Goal: Book appointment/travel/reservation

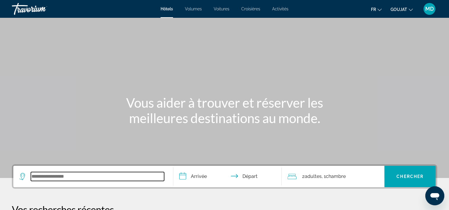
click at [78, 175] on input "Widget de recherche" at bounding box center [97, 176] width 133 height 9
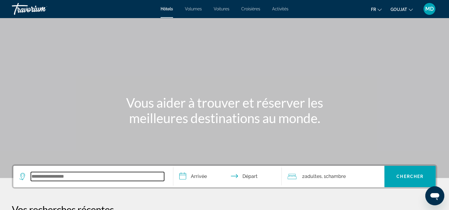
scroll to position [145, 0]
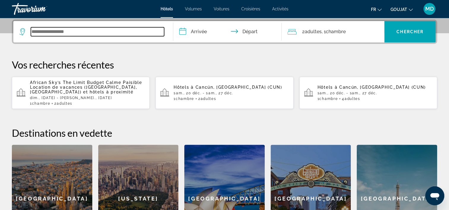
click at [41, 31] on input "Widget de recherche" at bounding box center [97, 31] width 133 height 9
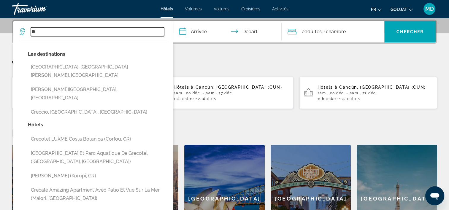
type input "*"
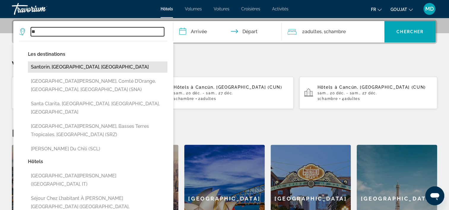
type input "*"
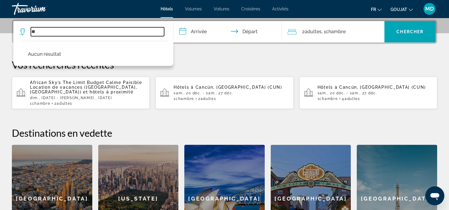
type input "*"
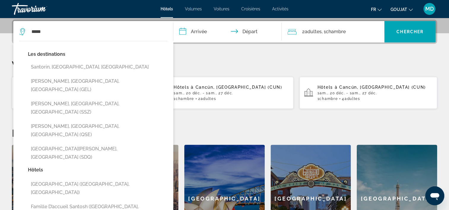
click at [68, 68] on button "Santorin, [GEOGRAPHIC_DATA], [GEOGRAPHIC_DATA]" at bounding box center [98, 66] width 140 height 11
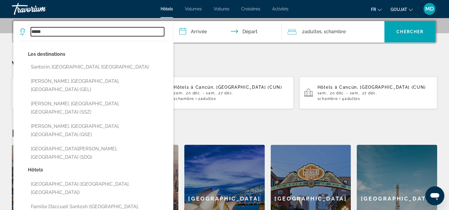
type input "**********"
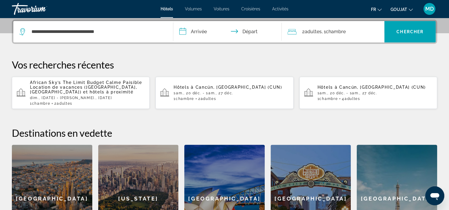
click at [212, 31] on input "**********" at bounding box center [228, 32] width 111 height 23
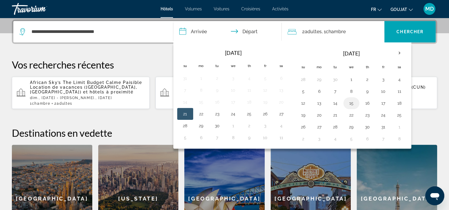
click at [348, 102] on button "15" at bounding box center [352, 103] width 10 height 8
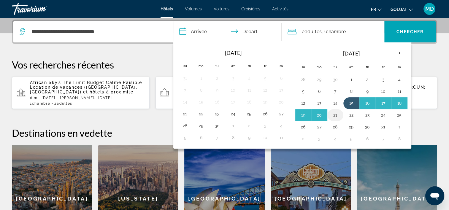
click at [333, 113] on button "21" at bounding box center [336, 115] width 10 height 8
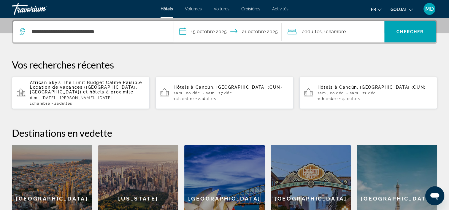
click at [243, 33] on input "**********" at bounding box center [228, 32] width 111 height 23
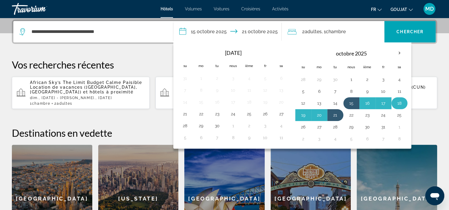
click at [398, 101] on button "18" at bounding box center [400, 103] width 10 height 8
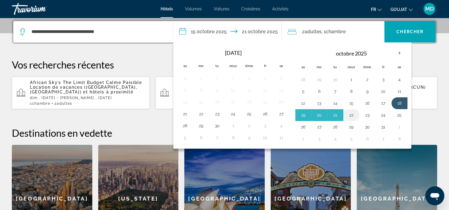
click at [348, 116] on button "22" at bounding box center [352, 115] width 10 height 8
type input "**********"
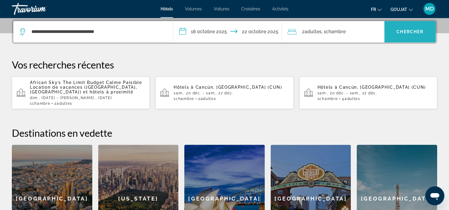
click at [414, 32] on span "Chercher" at bounding box center [410, 31] width 27 height 5
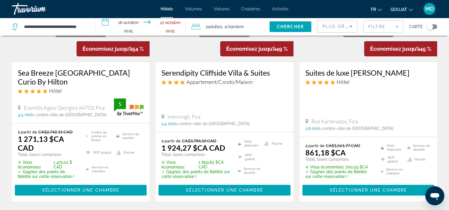
scroll to position [59, 0]
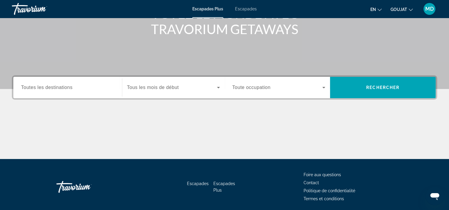
scroll to position [111, 0]
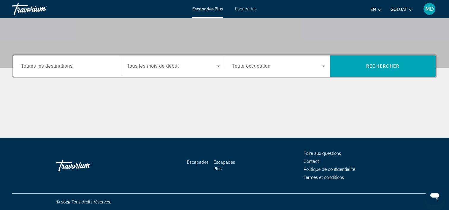
click at [72, 65] on span "Toutes les destinations" at bounding box center [46, 66] width 51 height 5
click at [72, 65] on input "Destination Toutes les destinations" at bounding box center [67, 66] width 93 height 7
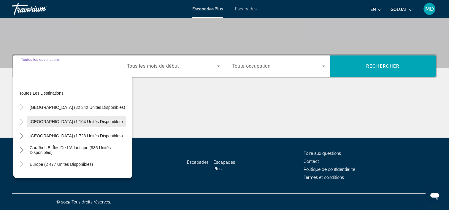
scroll to position [81, 0]
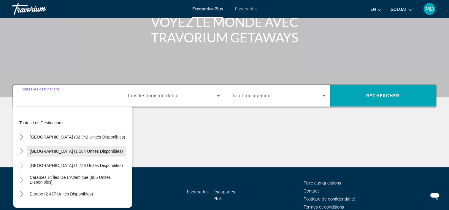
click at [64, 146] on span "Widget de recherche" at bounding box center [76, 151] width 99 height 14
type input "**********"
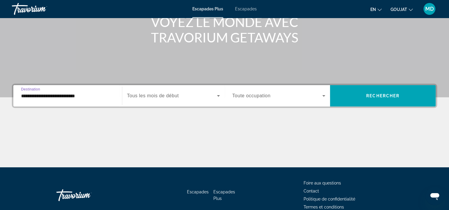
scroll to position [111, 0]
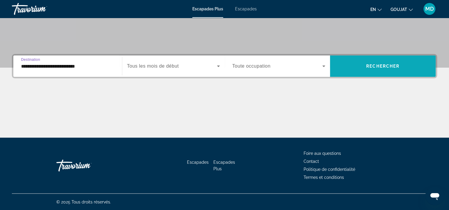
click at [376, 65] on span "Rechercher" at bounding box center [383, 66] width 33 height 5
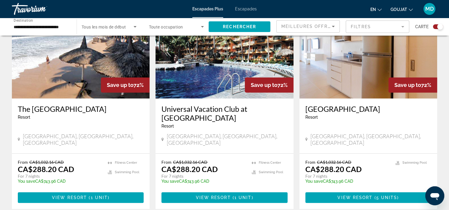
scroll to position [475, 0]
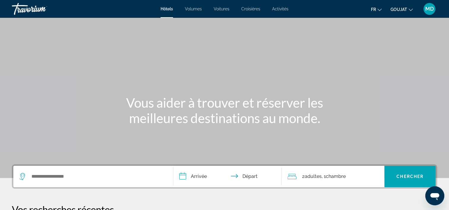
scroll to position [59, 0]
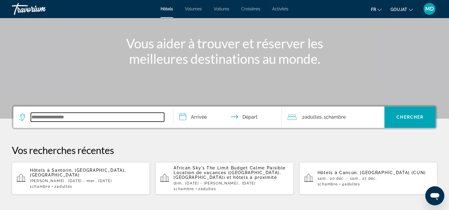
click at [113, 119] on input "Widget de recherche" at bounding box center [97, 117] width 133 height 9
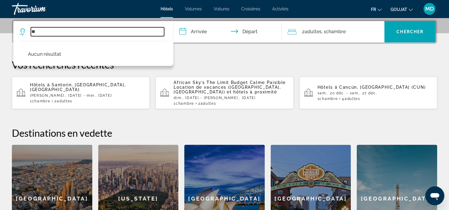
type input "*"
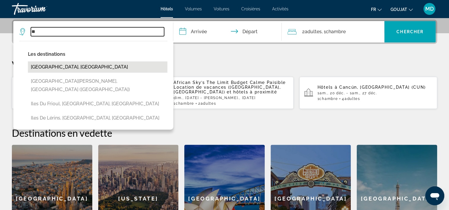
type input "*"
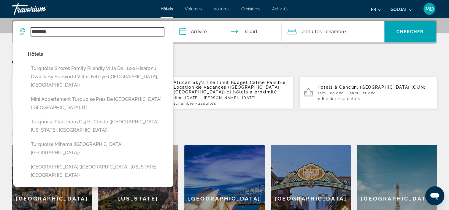
type input "********"
